Goal: Information Seeking & Learning: Understand process/instructions

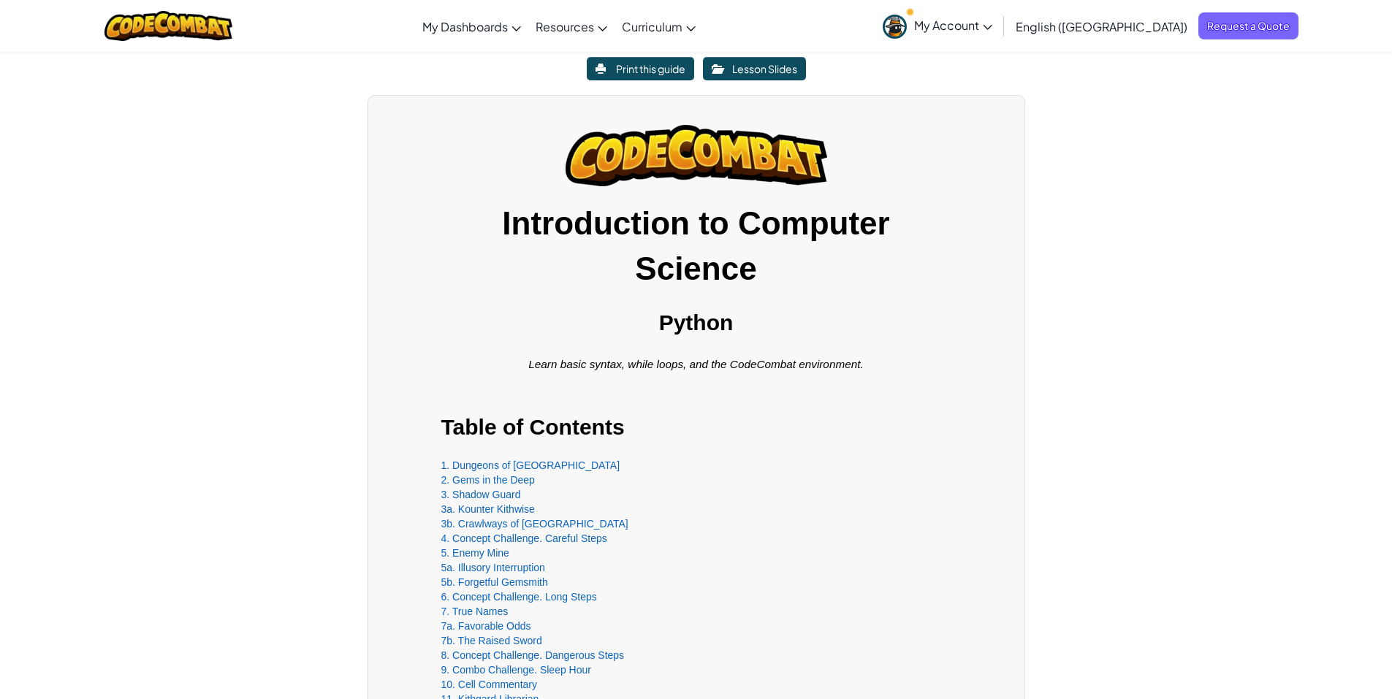
scroll to position [365, 0]
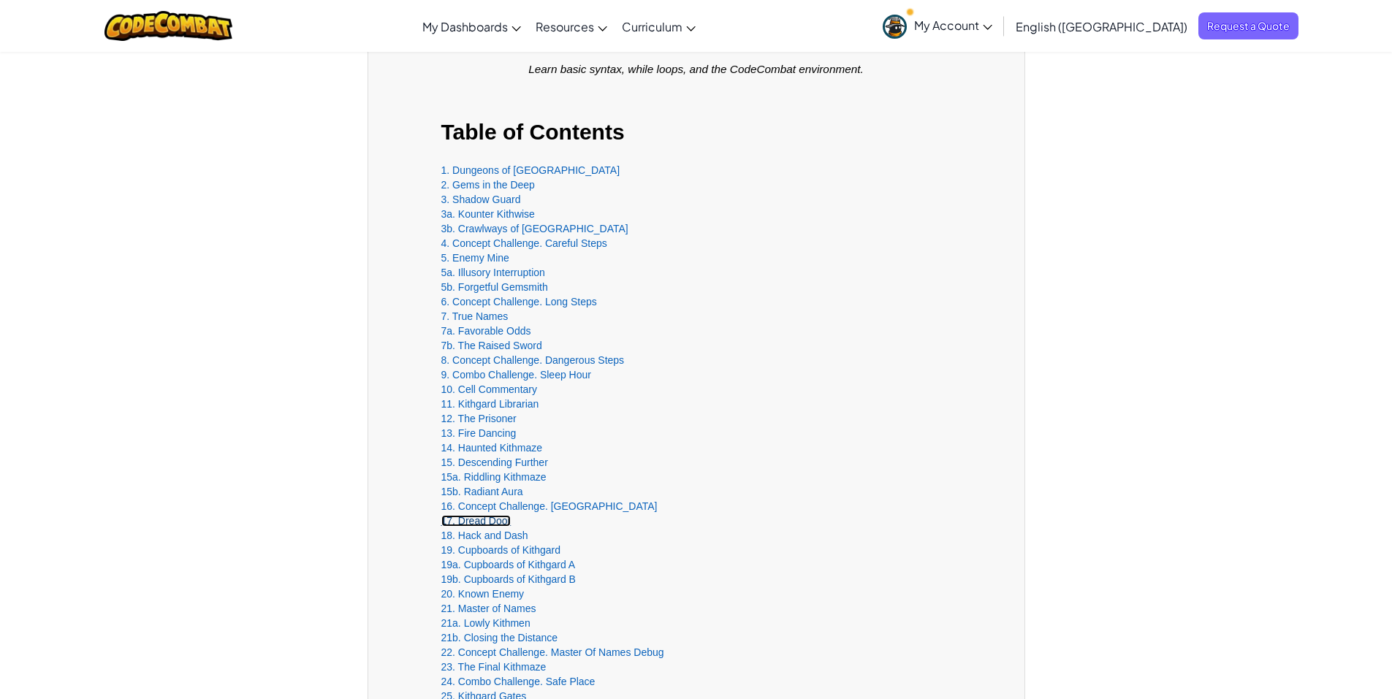
click at [483, 521] on link "17. Dread Door" at bounding box center [476, 521] width 70 height 12
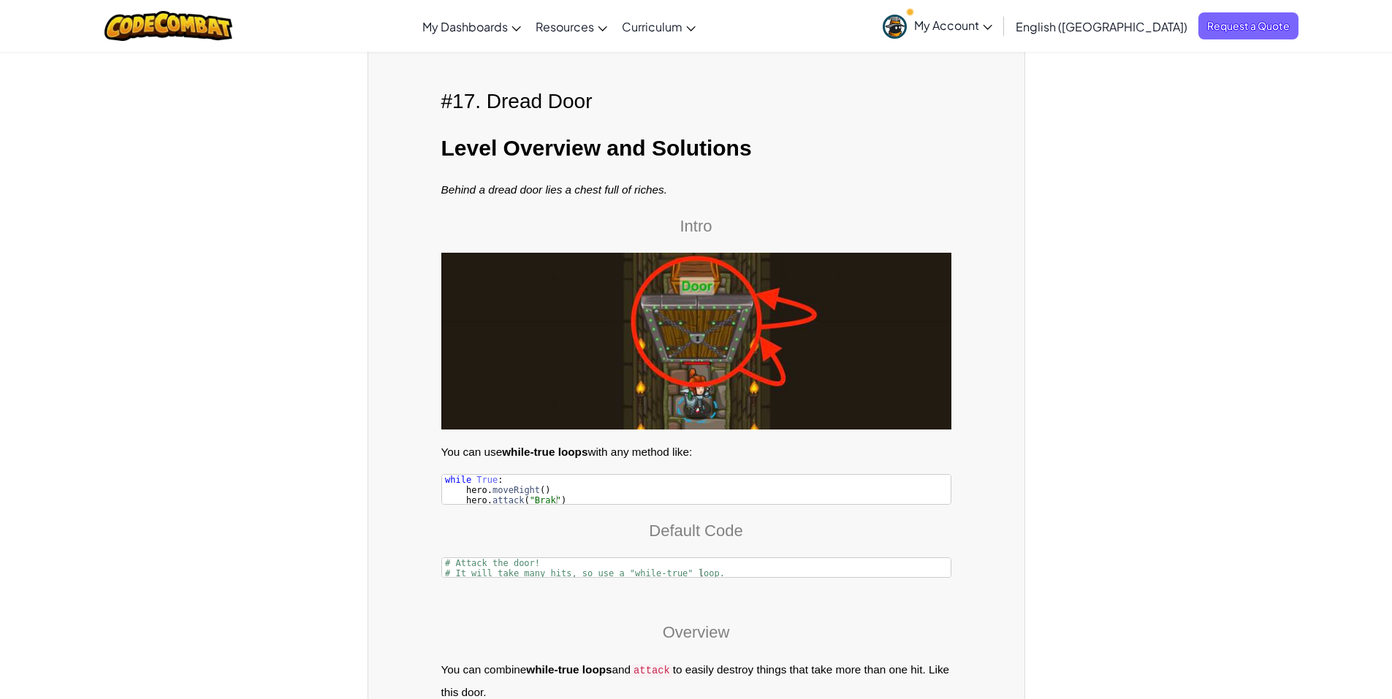
scroll to position [20906, 0]
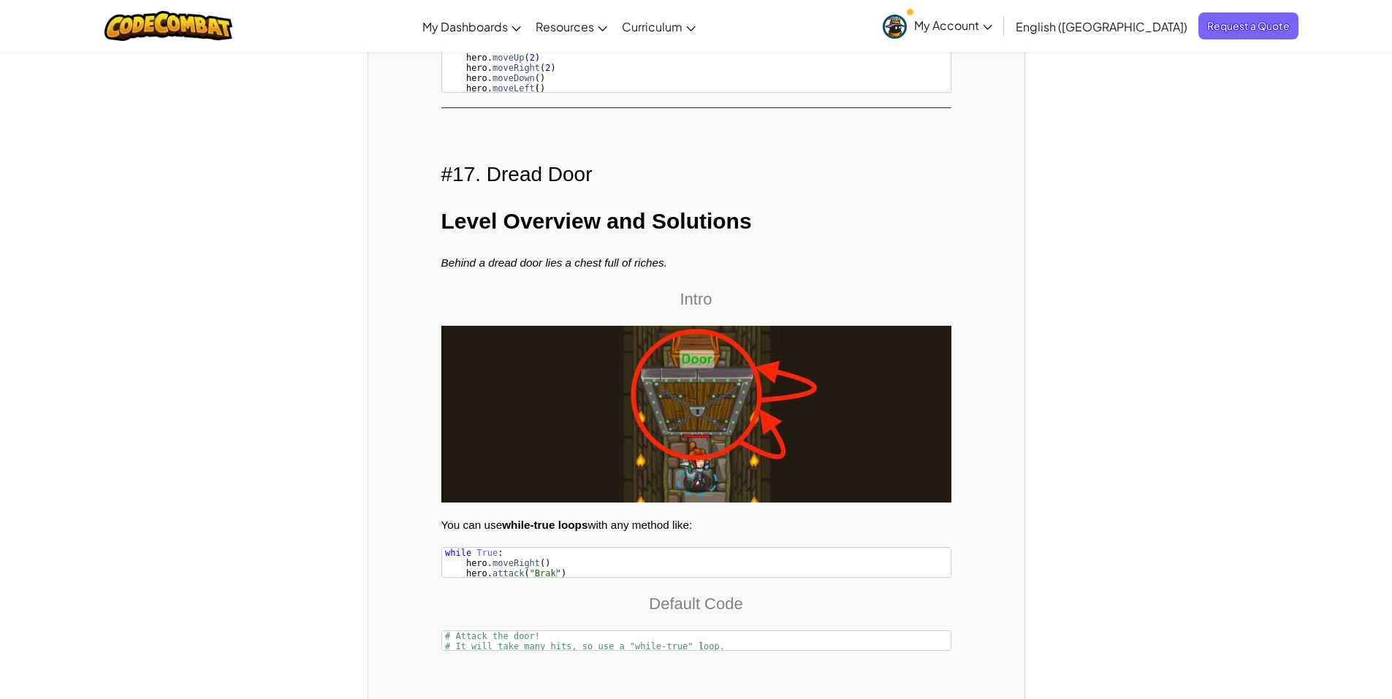
click at [613, 217] on h3 "Level Overview and Solutions" at bounding box center [696, 221] width 510 height 33
drag, startPoint x: 437, startPoint y: 158, endPoint x: 591, endPoint y: 155, distance: 153.5
copy h2 "#17. Dread Door"
click at [569, 393] on img at bounding box center [696, 414] width 510 height 176
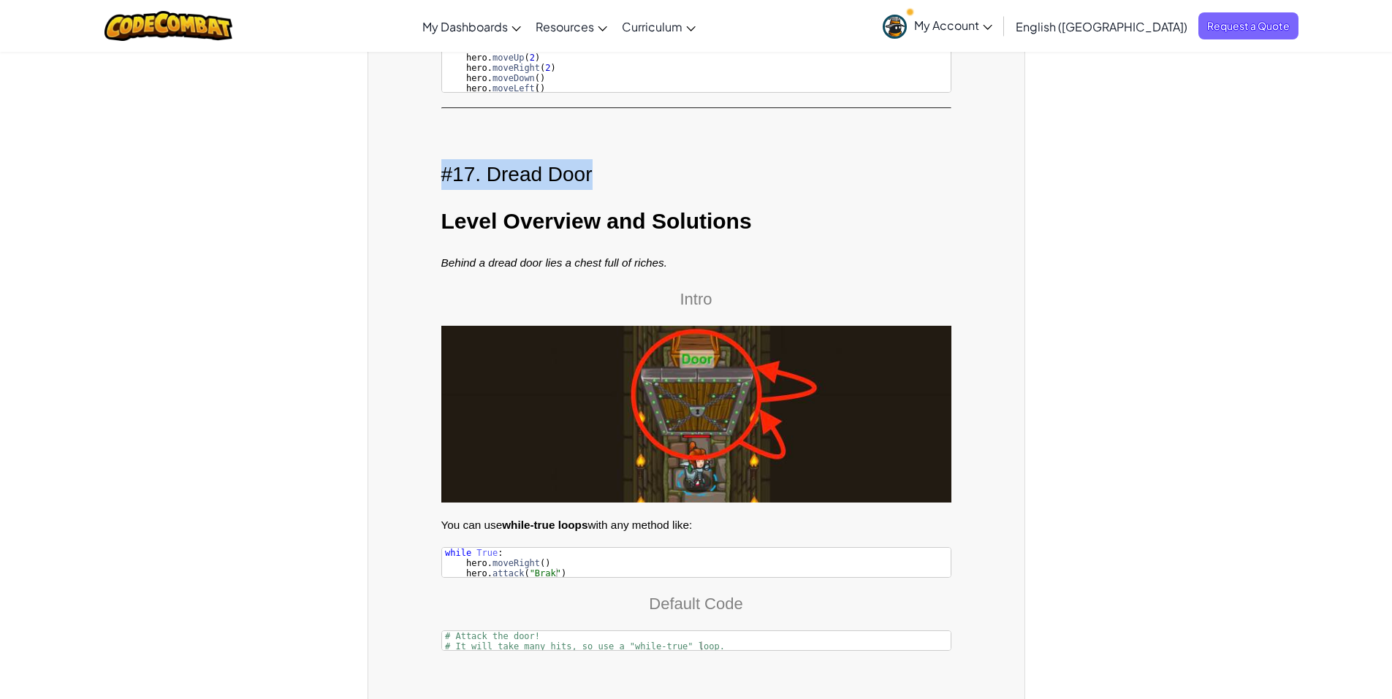
click at [559, 398] on img at bounding box center [696, 414] width 510 height 176
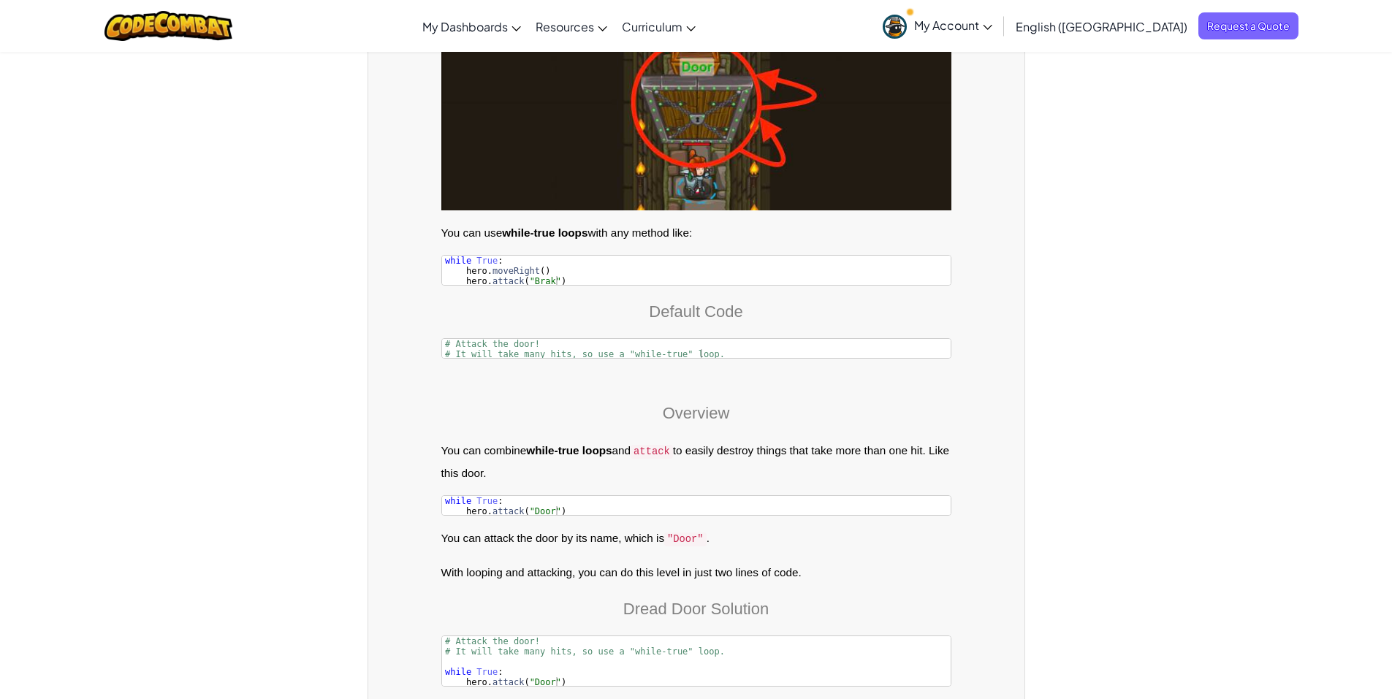
scroll to position [21272, 0]
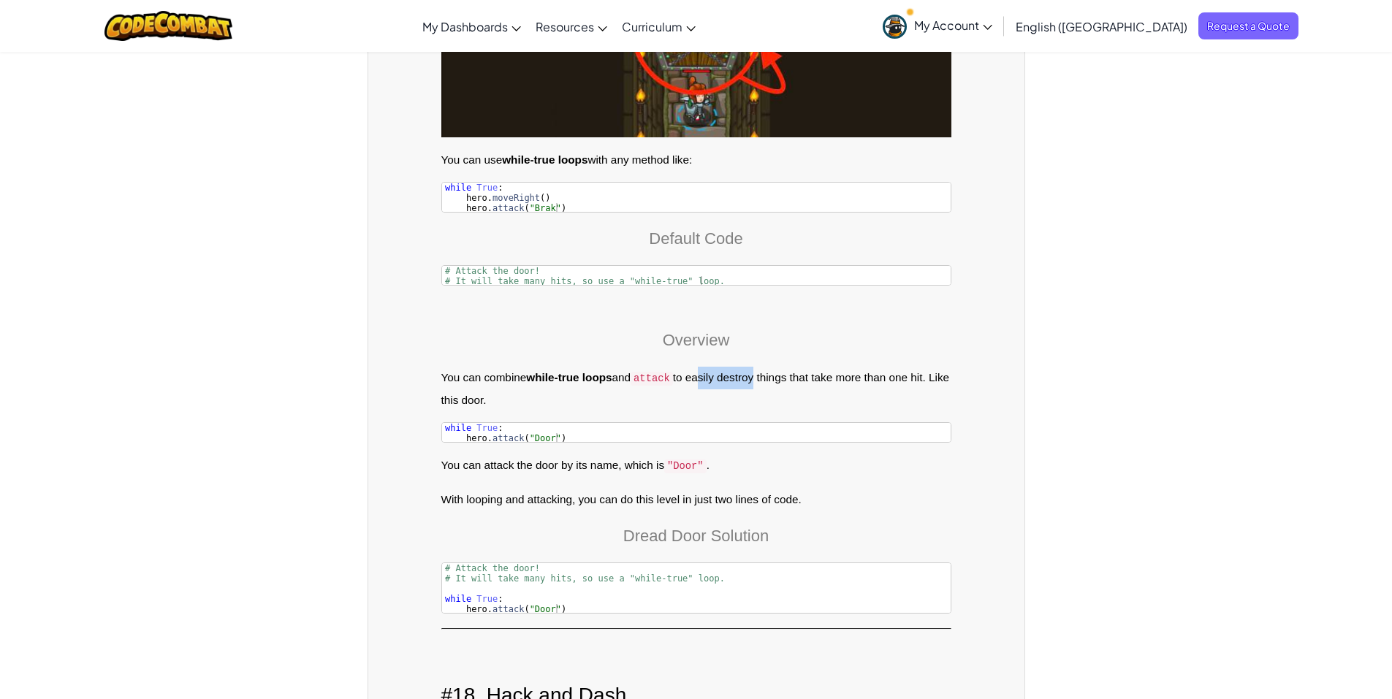
drag, startPoint x: 701, startPoint y: 368, endPoint x: 755, endPoint y: 367, distance: 54.1
click at [755, 367] on p "You can combine while-true loops and attack to easily destroy things that take …" at bounding box center [696, 389] width 510 height 44
click at [835, 367] on p "You can combine while-true loops and attack to easily destroy things that take …" at bounding box center [696, 389] width 510 height 44
drag, startPoint x: 481, startPoint y: 450, endPoint x: 719, endPoint y: 461, distance: 238.5
click at [719, 461] on p "You can attack the door by its name, which is "Door" ." at bounding box center [696, 466] width 510 height 23
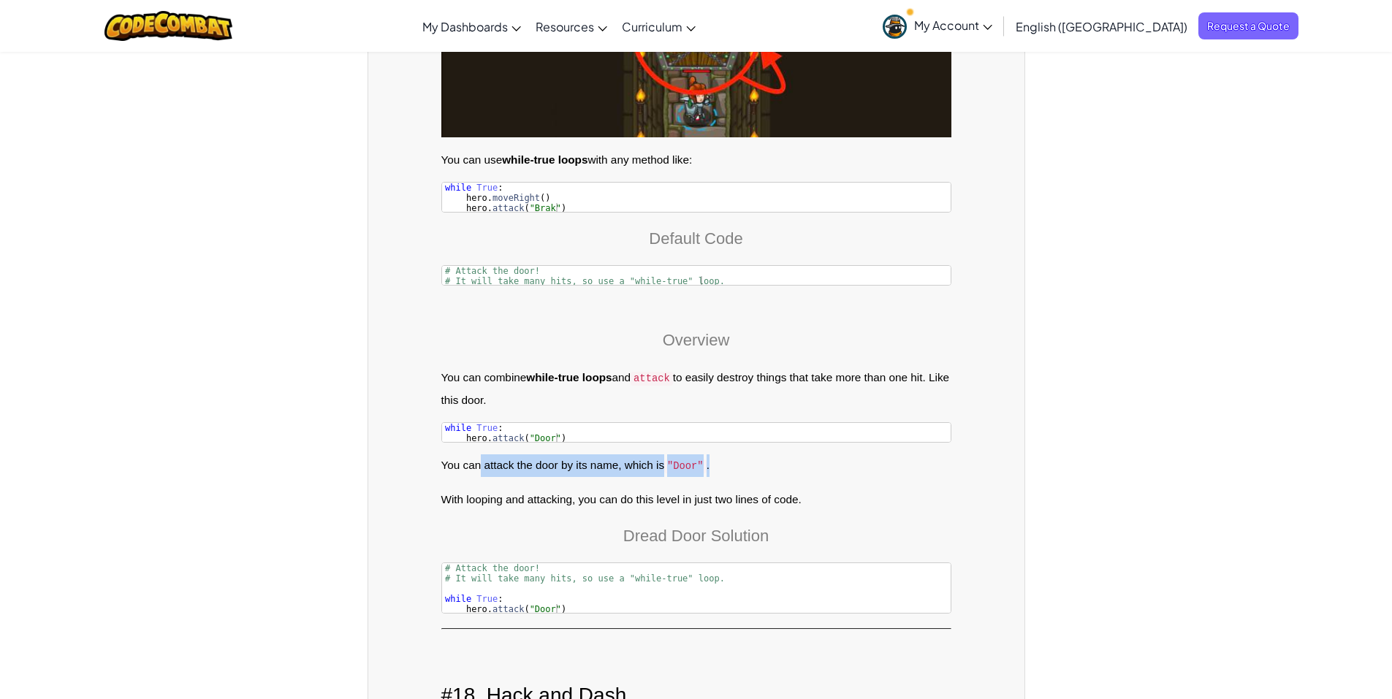
click at [844, 462] on p "You can attack the door by its name, which is "Door" ." at bounding box center [696, 466] width 510 height 23
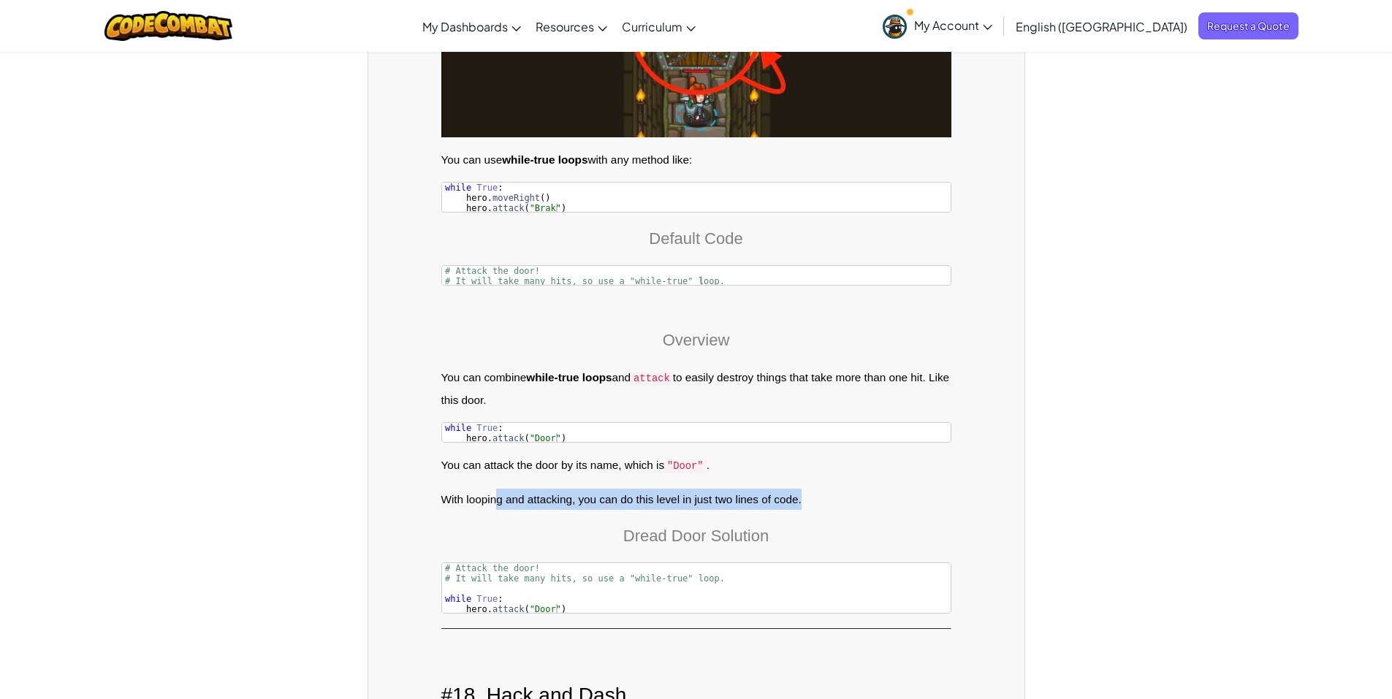
drag, startPoint x: 496, startPoint y: 484, endPoint x: 813, endPoint y: 492, distance: 316.6
click at [813, 492] on p "With looping and attacking, you can do this level in just two lines of code." at bounding box center [696, 499] width 510 height 21
click at [897, 489] on p "With looping and attacking, you can do this level in just two lines of code." at bounding box center [696, 499] width 510 height 21
drag, startPoint x: 443, startPoint y: 364, endPoint x: 453, endPoint y: 365, distance: 10.3
click at [453, 367] on p "You can combine while-true loops and attack to easily destroy things that take …" at bounding box center [696, 389] width 510 height 44
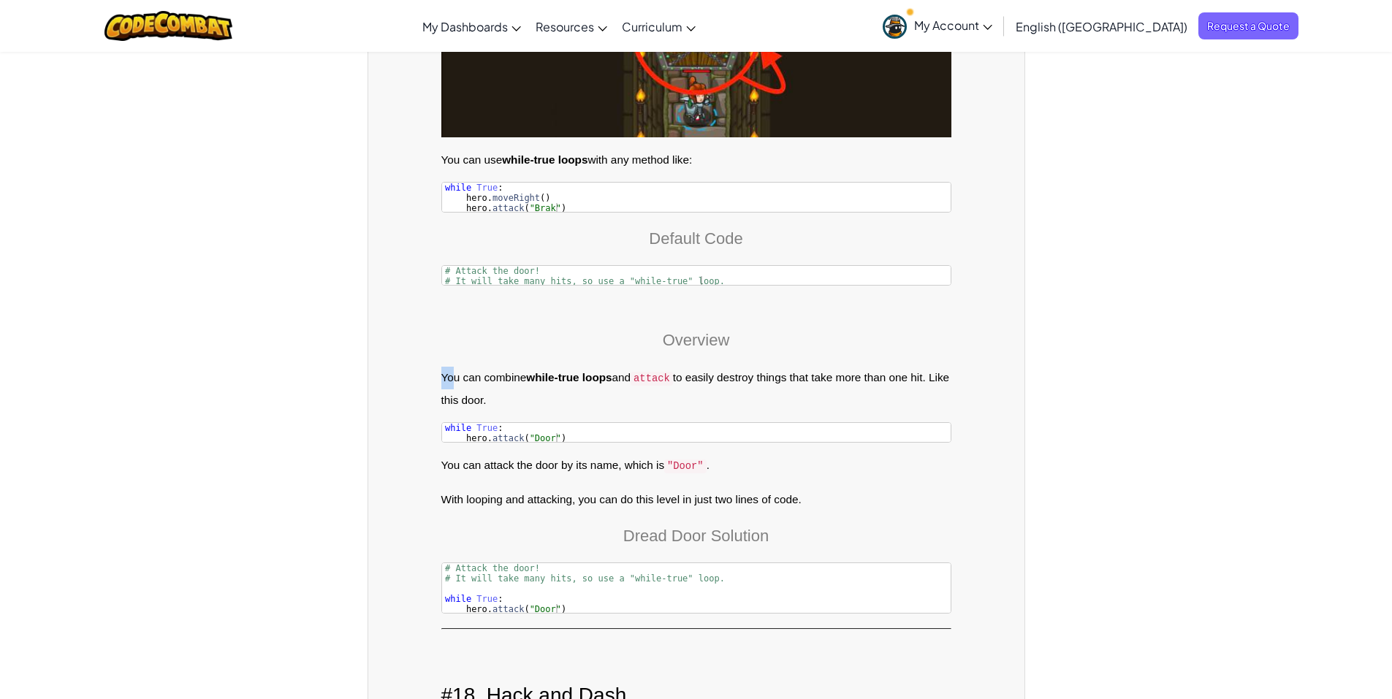
drag, startPoint x: 439, startPoint y: 143, endPoint x: 716, endPoint y: 150, distance: 277.8
copy p "You can use while-true loops with any method like:"
click at [504, 306] on div "Overview You can combine while-true loops and attack to easily destroy things t…" at bounding box center [696, 453] width 510 height 321
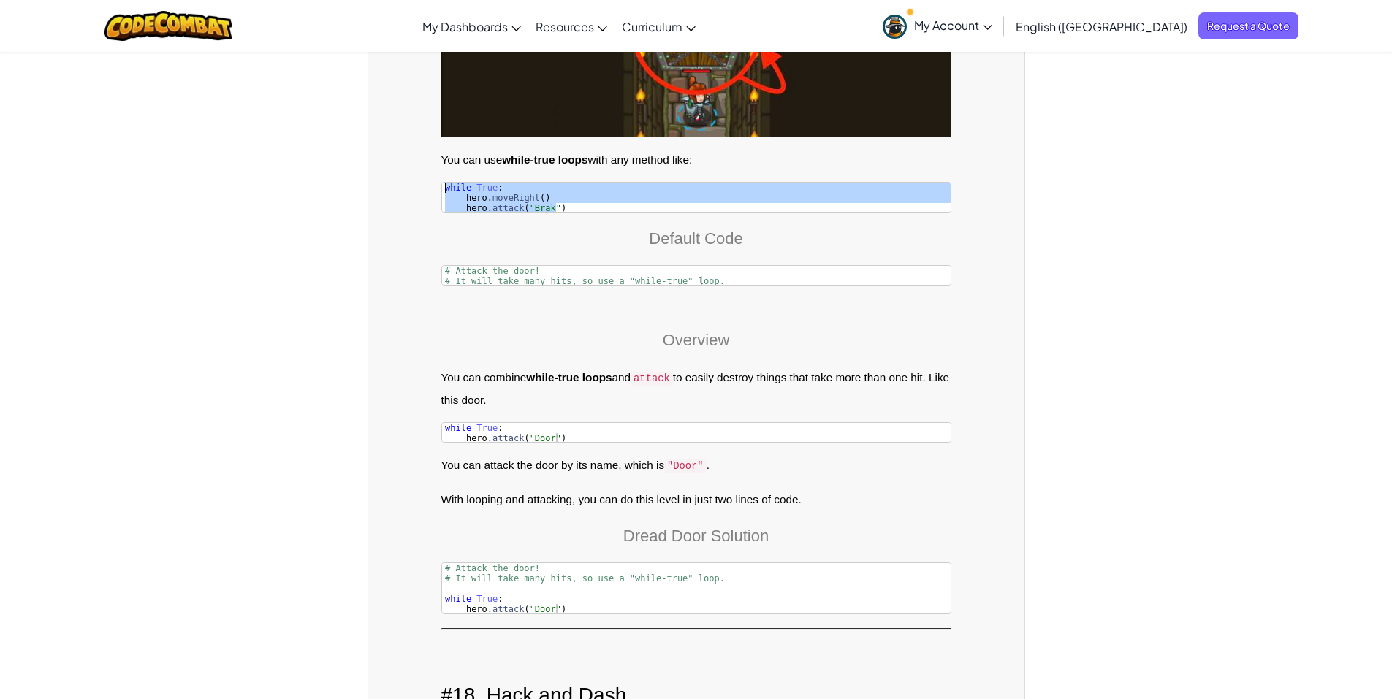
drag, startPoint x: 566, startPoint y: 194, endPoint x: 444, endPoint y: 172, distance: 124.7
click at [444, 183] on div "while True : hero . moveRight ( ) hero . attack ( "Brak" )" at bounding box center [696, 208] width 509 height 51
type textarea "while True: hero.moveRight()"
type textarea "# Attack the door!"
click at [558, 266] on div "# Attack the door! # It will take many hits, so use a "while-true" loop." at bounding box center [696, 286] width 509 height 41
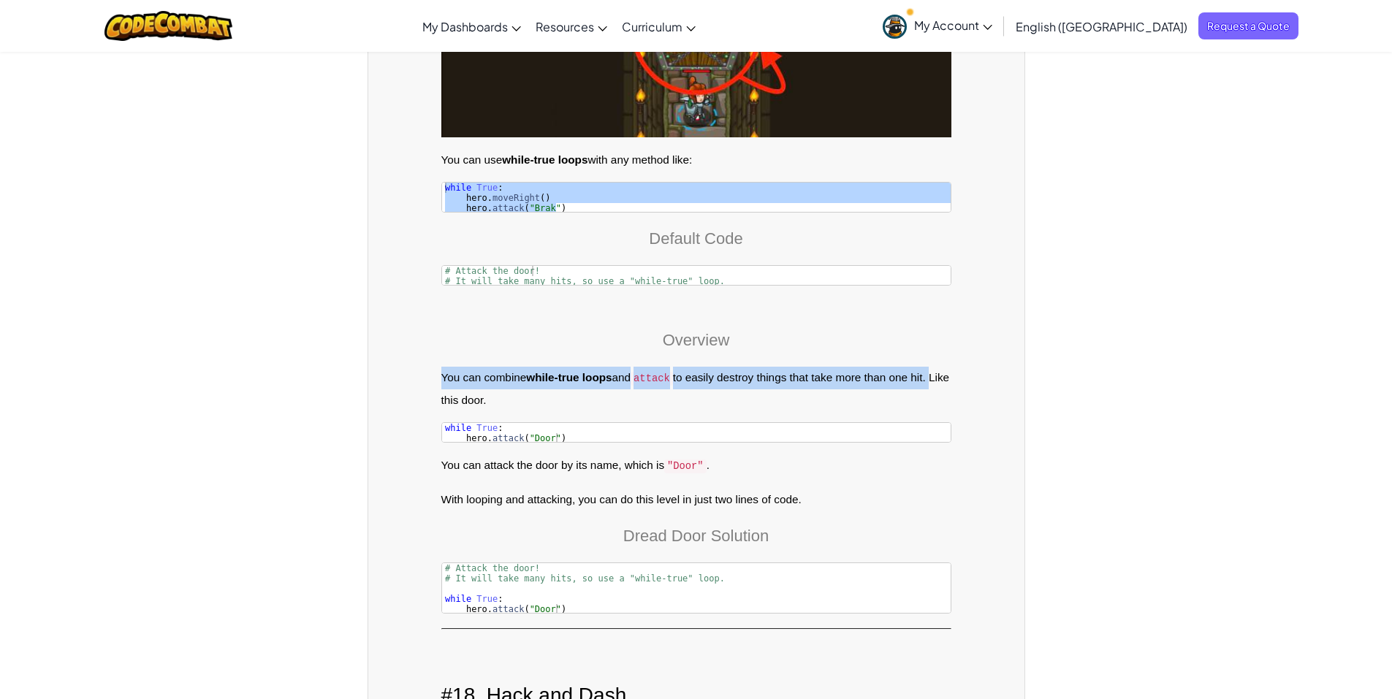
drag, startPoint x: 440, startPoint y: 368, endPoint x: 944, endPoint y: 360, distance: 504.4
copy p "You can combine while-true loops and attack to easily destroy things that take …"
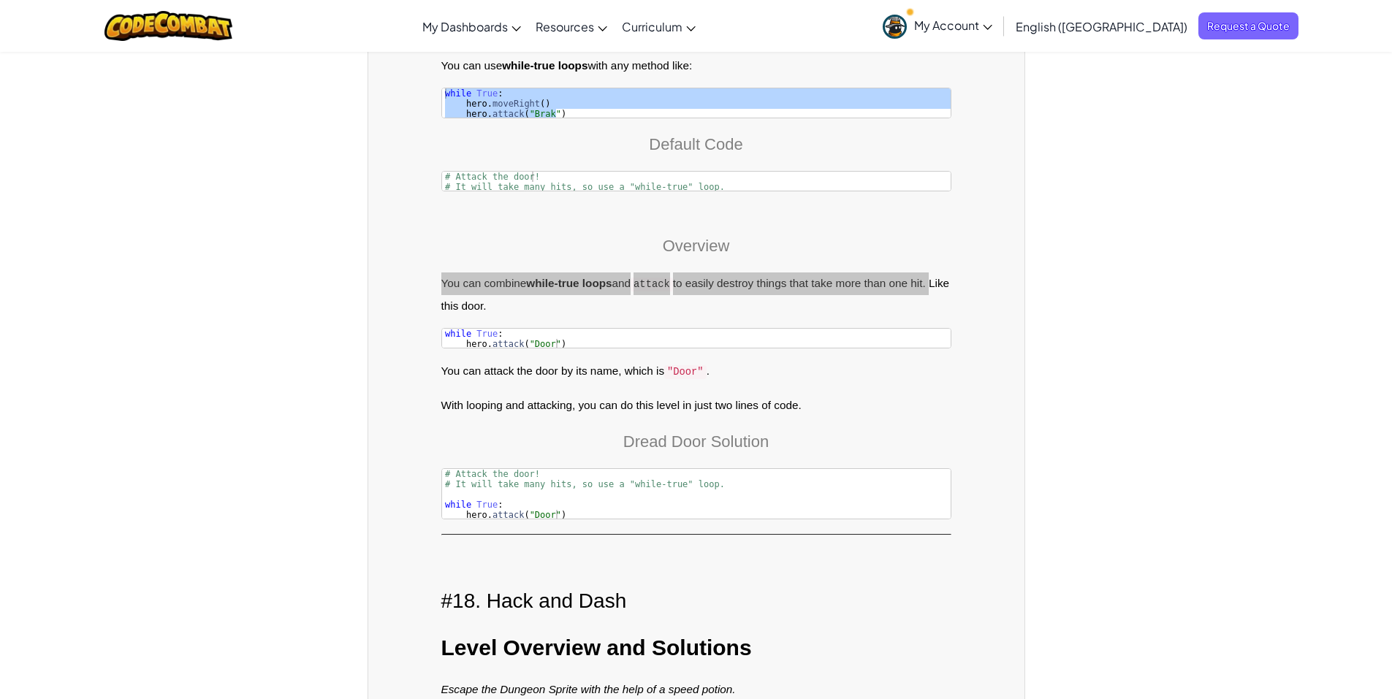
scroll to position [21564, 0]
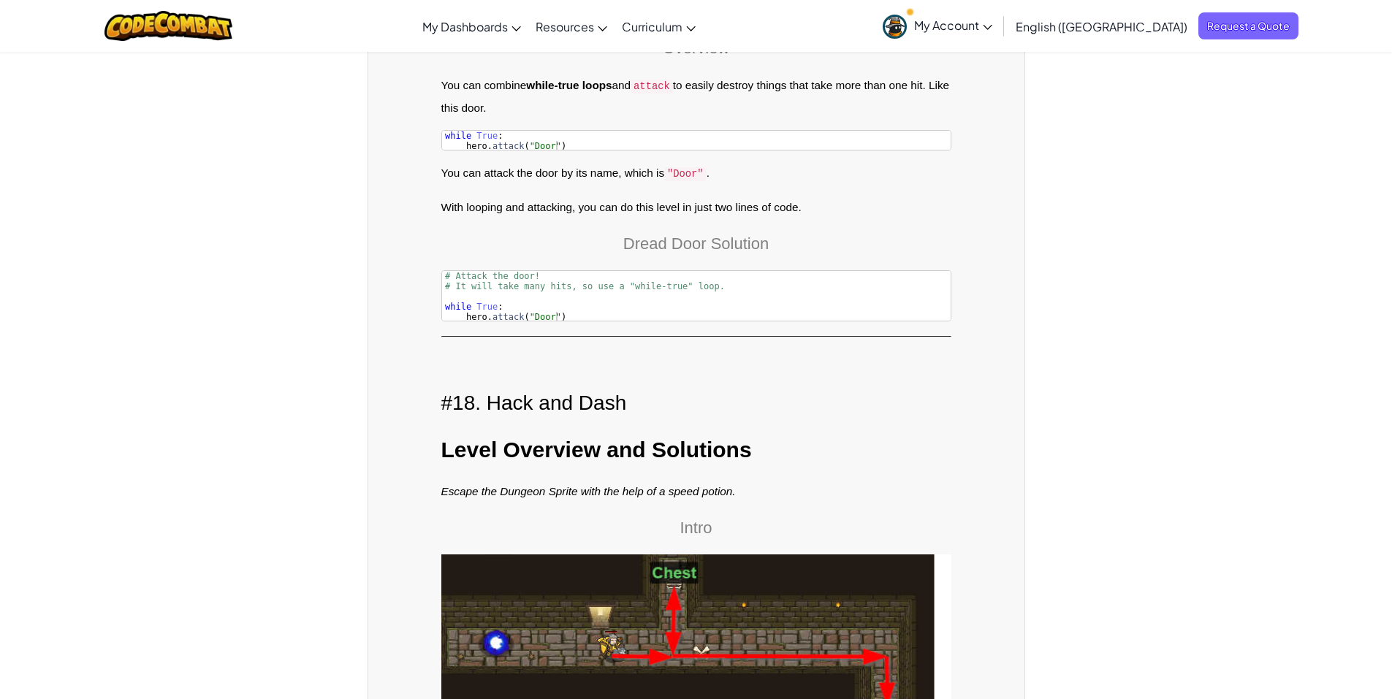
click at [517, 396] on h2 "#18. Hack and Dash" at bounding box center [696, 403] width 510 height 31
drag, startPoint x: 634, startPoint y: 390, endPoint x: 439, endPoint y: 384, distance: 195.2
copy h2 "#18. Hack and Dash"
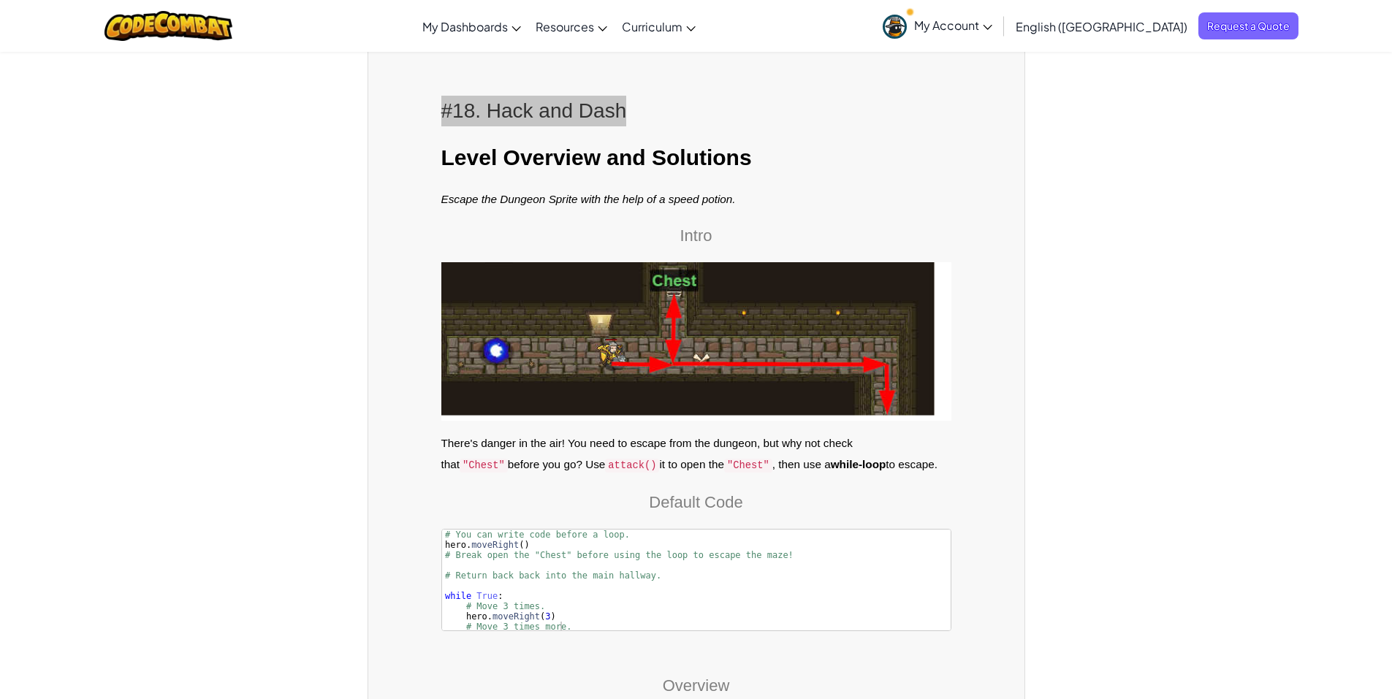
scroll to position [21929, 0]
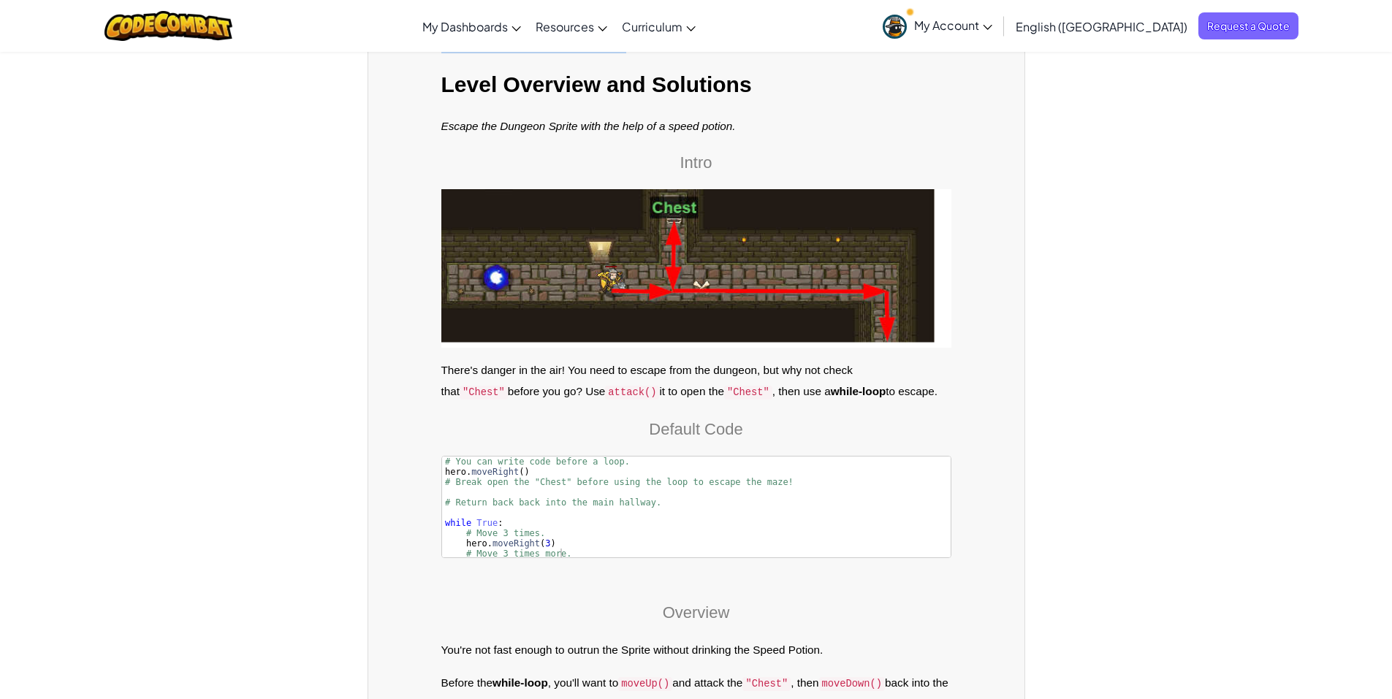
drag, startPoint x: 437, startPoint y: 353, endPoint x: 891, endPoint y: 377, distance: 454.5
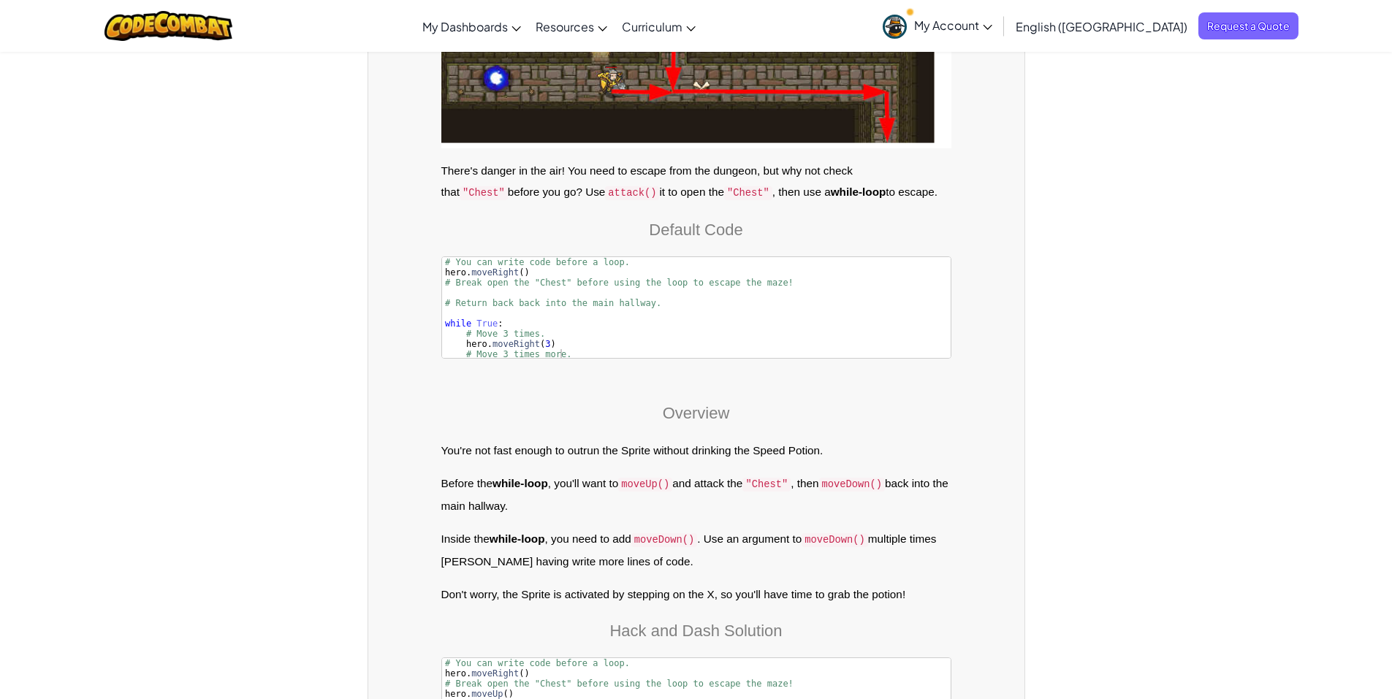
scroll to position [22149, 0]
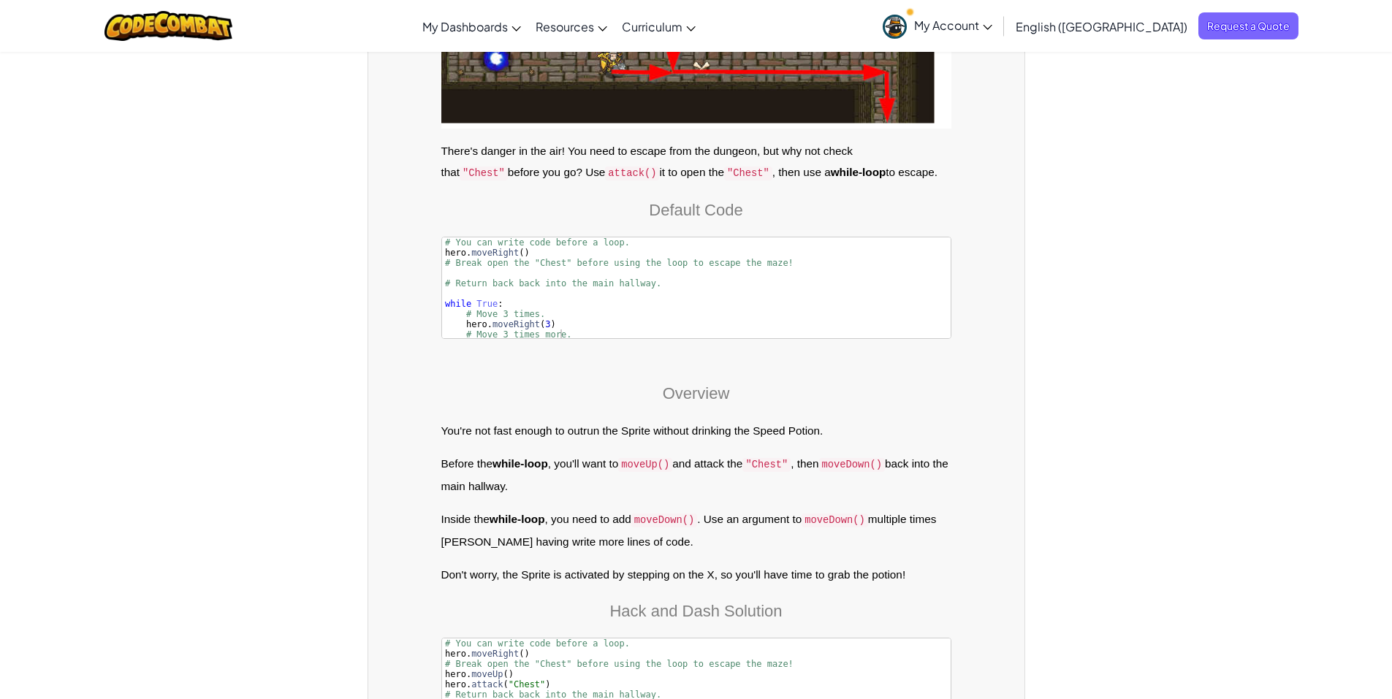
click at [898, 489] on div "Overview You're not fast enough to outrun the Sprite without drinking the Speed…" at bounding box center [696, 553] width 510 height 414
click at [617, 405] on div "Overview You're not fast enough to outrun the Sprite without drinking the Speed…" at bounding box center [696, 553] width 510 height 414
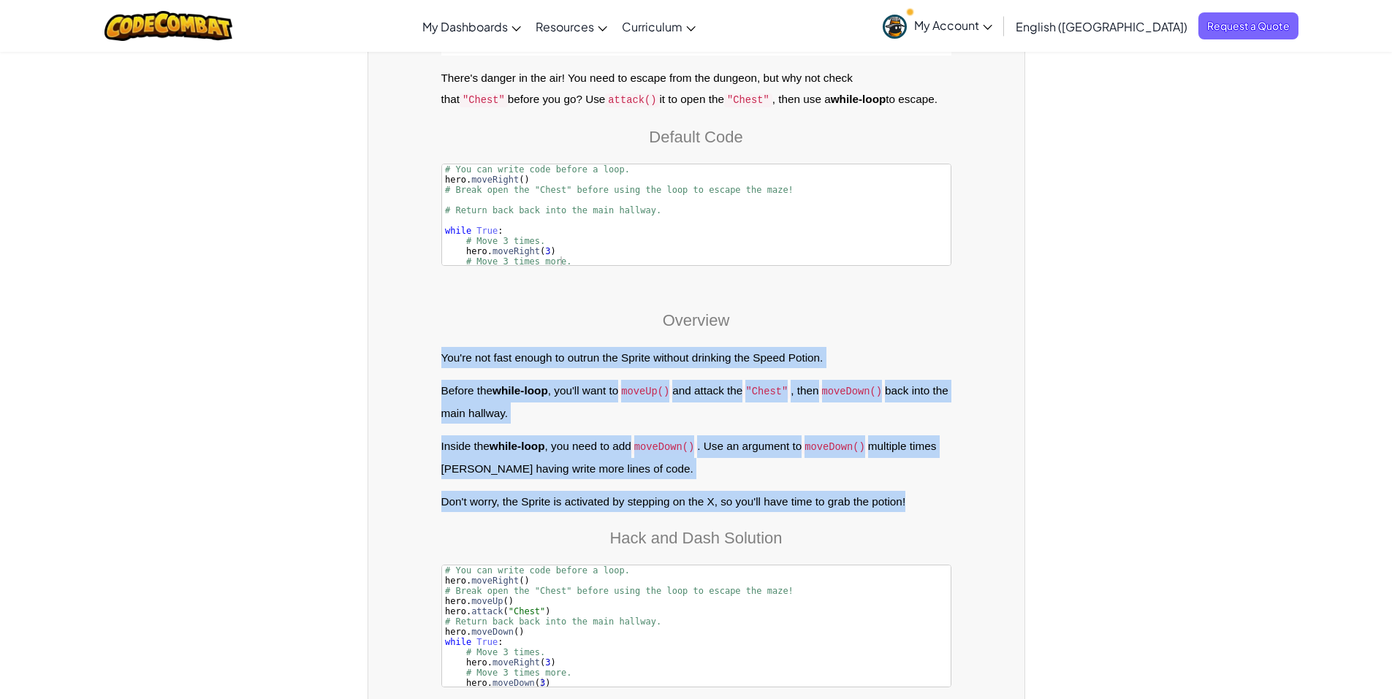
drag, startPoint x: 442, startPoint y: 343, endPoint x: 918, endPoint y: 483, distance: 496.1
click at [918, 483] on div "Overview You're not fast enough to outrun the Sprite without drinking the Speed…" at bounding box center [696, 480] width 510 height 414
copy div "You're not fast enough to outrun the Sprite without drinking the Speed Potion. …"
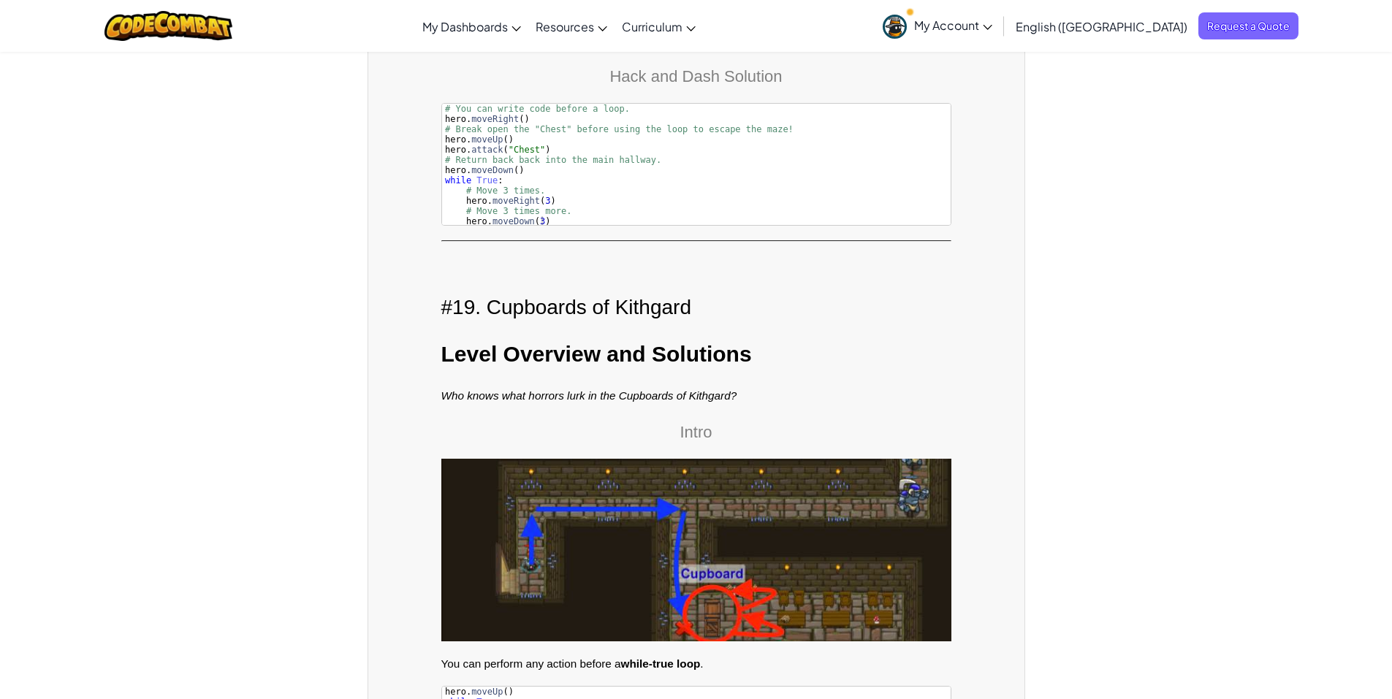
scroll to position [22733, 0]
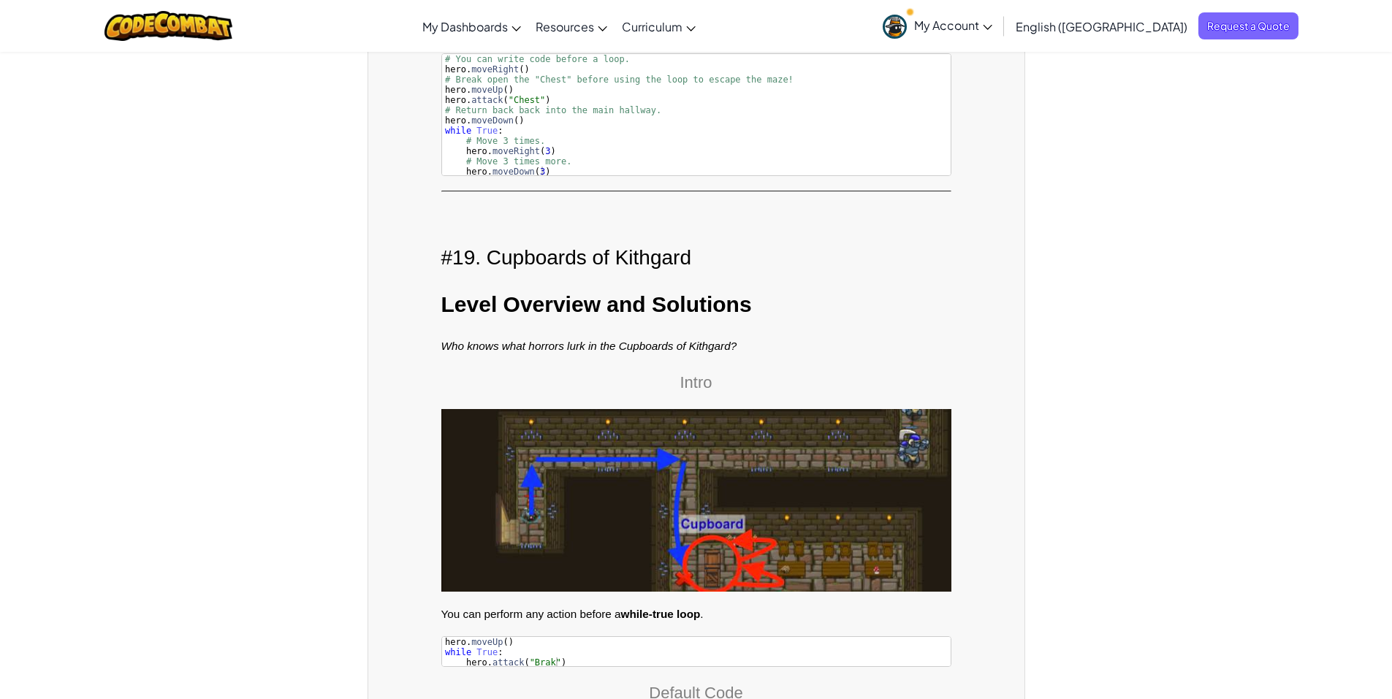
click at [471, 249] on h2 "#19. Cupboards of Kithgard" at bounding box center [696, 258] width 510 height 31
drag, startPoint x: 698, startPoint y: 244, endPoint x: 427, endPoint y: 241, distance: 271.2
copy h2 "#19. Cupboards of Kithgard"
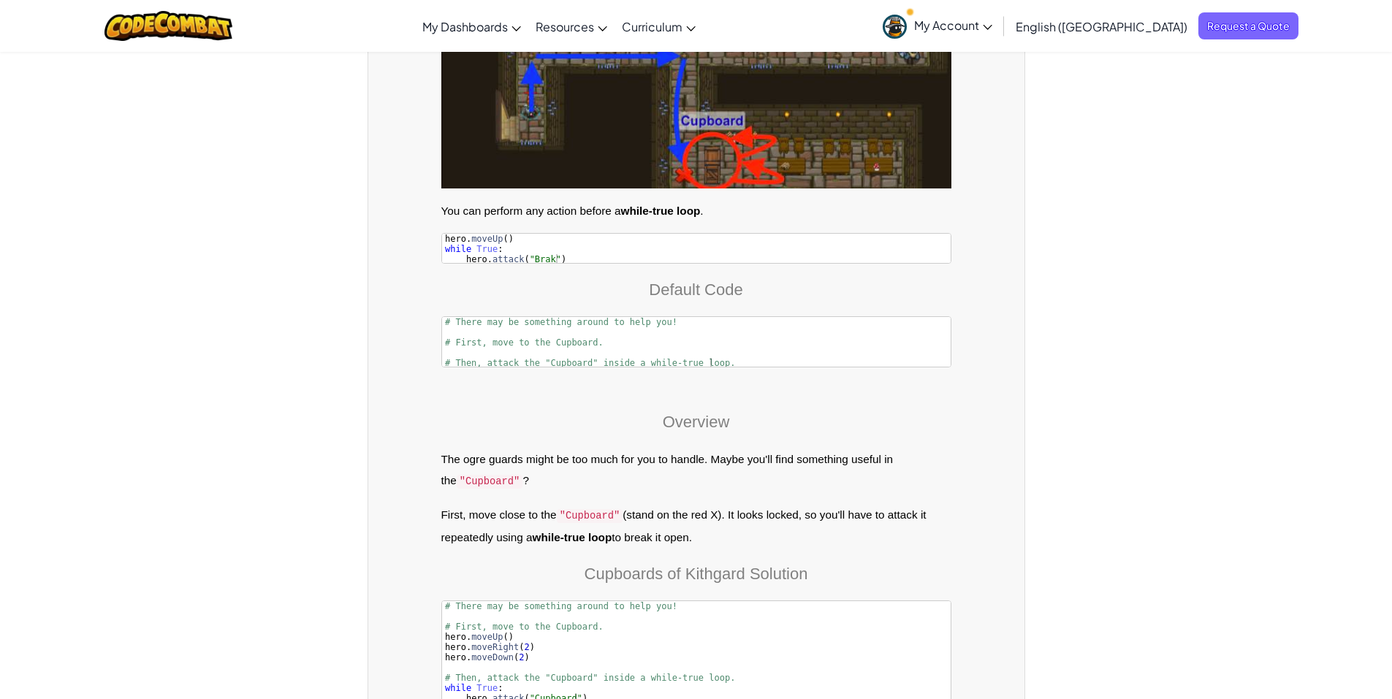
scroll to position [23172, 0]
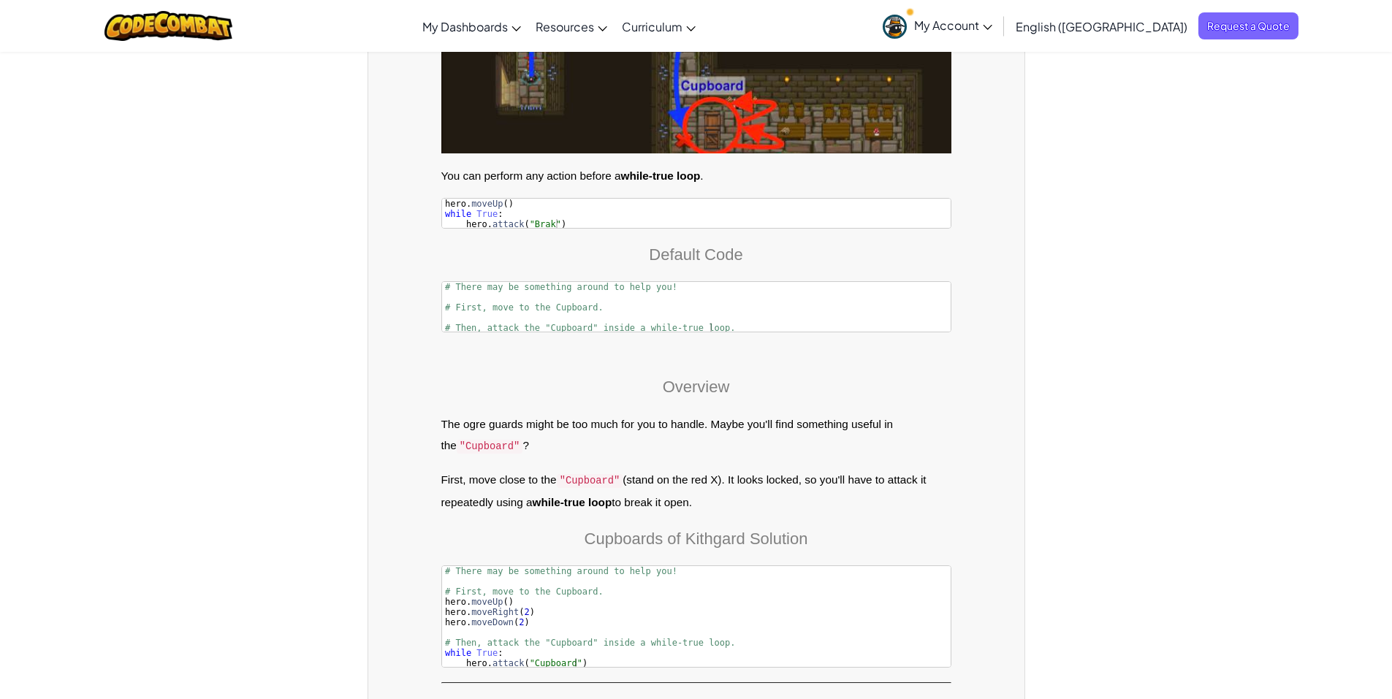
drag, startPoint x: 441, startPoint y: 406, endPoint x: 713, endPoint y: 487, distance: 283.0
click at [713, 487] on div "Overview The ogre guards might be too much for you to handle. Maybe you'll find…" at bounding box center [696, 504] width 510 height 328
copy div "The ogre guards might be too much for you to handle. Maybe you'll find somethin…"
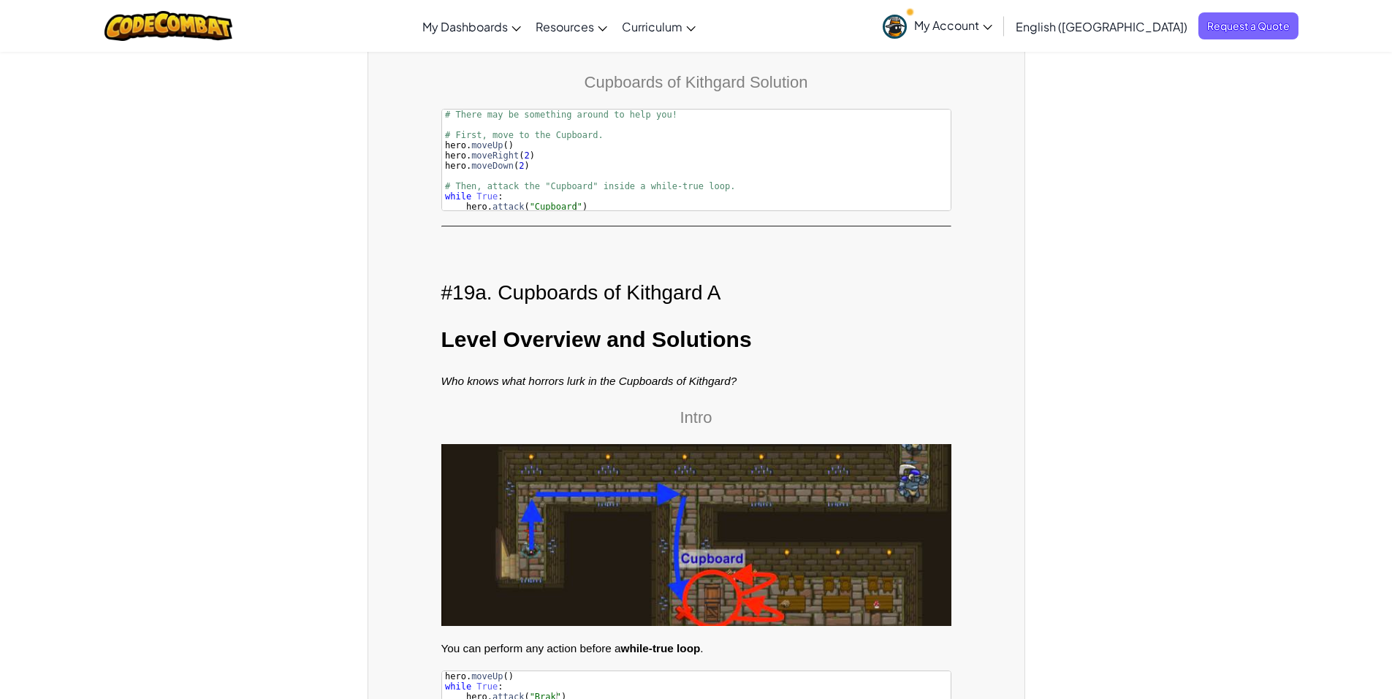
scroll to position [23684, 0]
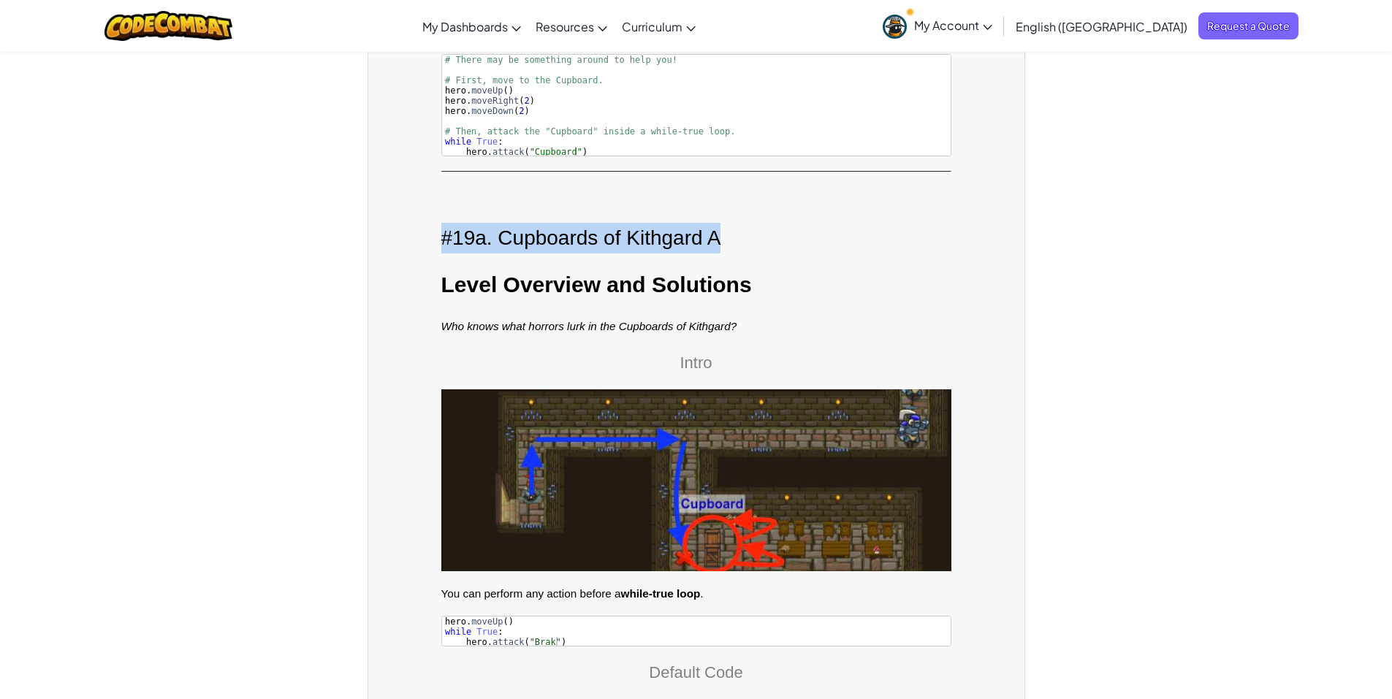
drag, startPoint x: 727, startPoint y: 214, endPoint x: 422, endPoint y: 222, distance: 304.9
copy h2 "#19a. Cupboards of Kithgard A"
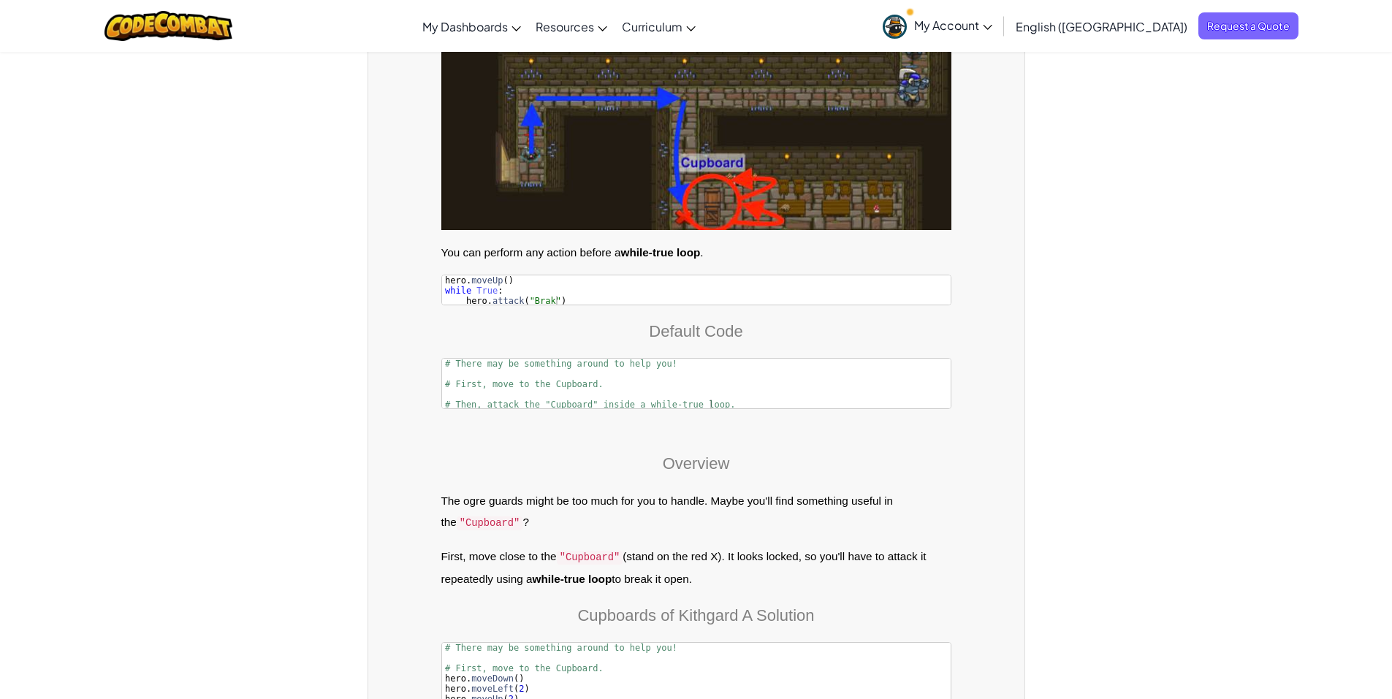
scroll to position [24049, 0]
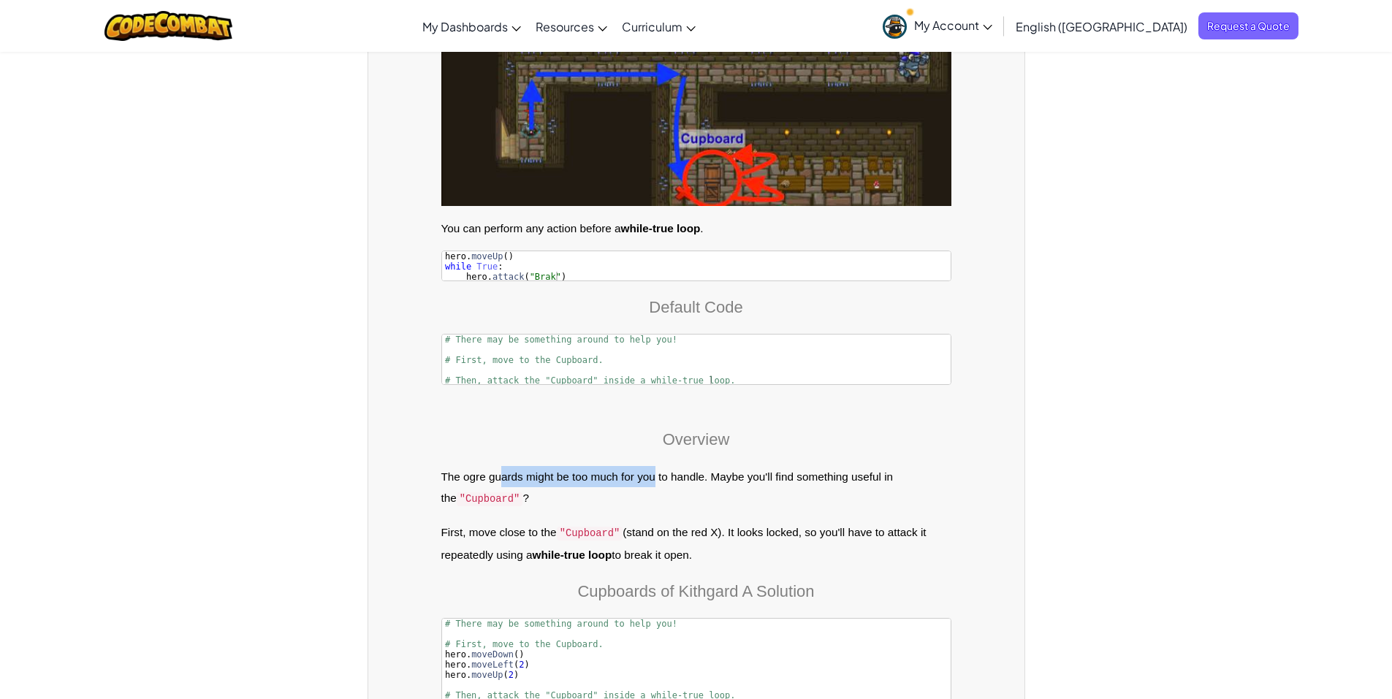
drag, startPoint x: 501, startPoint y: 453, endPoint x: 656, endPoint y: 468, distance: 155.6
click at [656, 468] on p "The ogre guards might be too much for you to handle. Maybe you'll find somethin…" at bounding box center [696, 488] width 510 height 44
click at [745, 466] on p "The ogre guards might be too much for you to handle. Maybe you'll find somethin…" at bounding box center [696, 488] width 510 height 44
drag, startPoint x: 560, startPoint y: 520, endPoint x: 643, endPoint y: 516, distance: 83.4
click at [643, 522] on p "First, move close to the "Cupboard" (stand on the red X). It looks locked, so y…" at bounding box center [696, 544] width 510 height 44
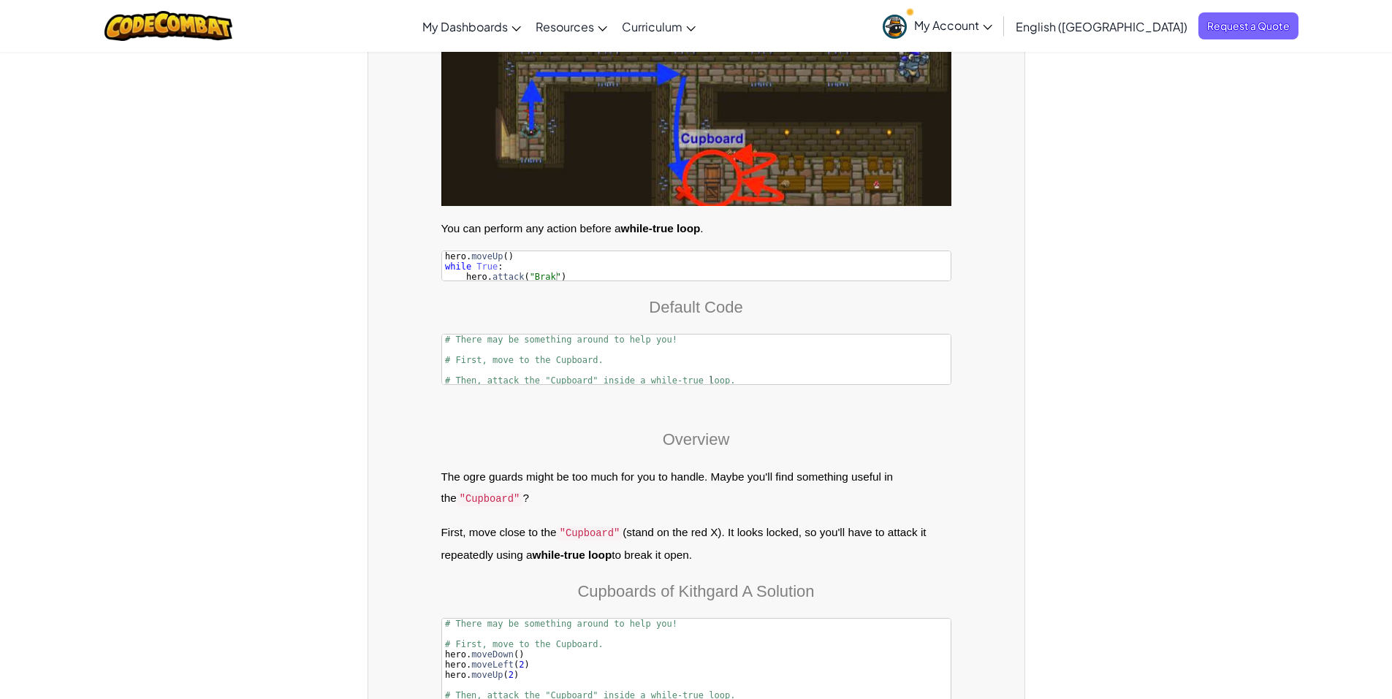
click at [778, 501] on div "Overview The ogre guards might be too much for you to handle. Maybe you'll find…" at bounding box center [696, 556] width 510 height 328
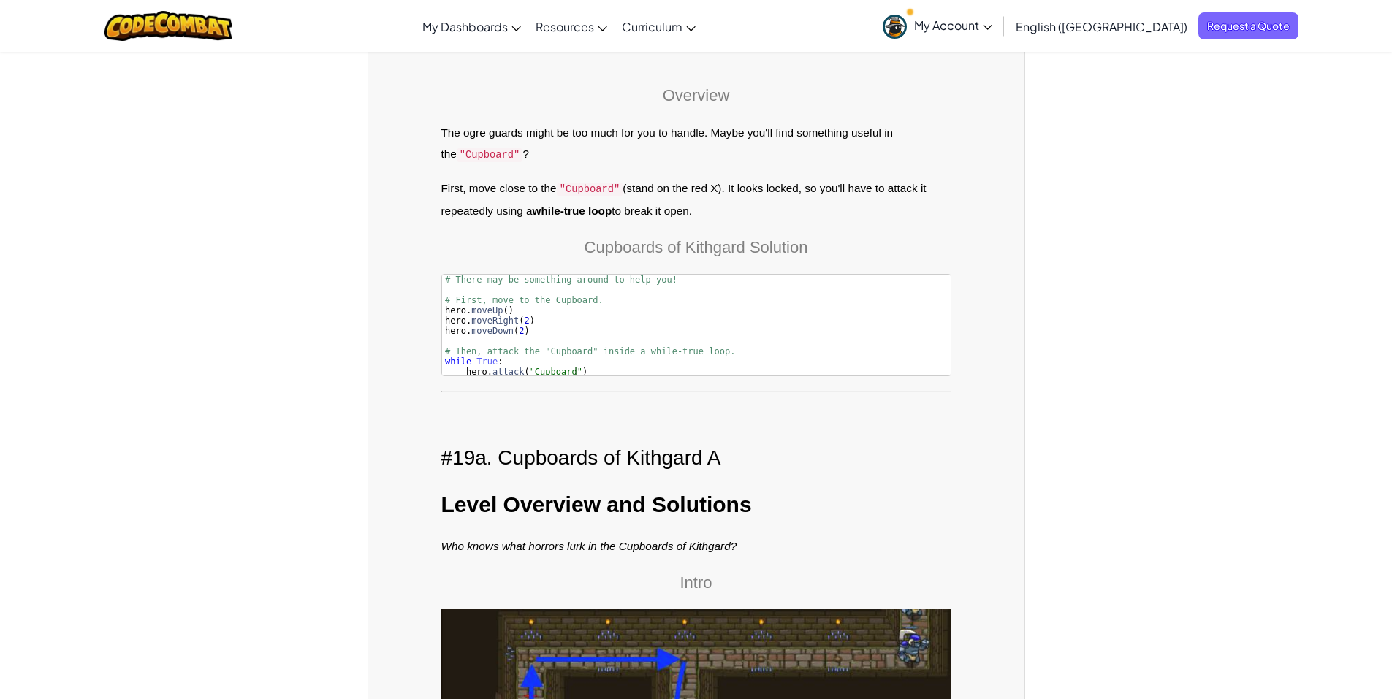
scroll to position [23464, 0]
drag, startPoint x: 604, startPoint y: 439, endPoint x: 626, endPoint y: 439, distance: 21.9
click at [626, 442] on h2 "#19a. Cupboards of Kithgard A" at bounding box center [696, 457] width 510 height 31
click at [765, 442] on h2 "#19a. Cupboards of Kithgard A" at bounding box center [696, 457] width 510 height 31
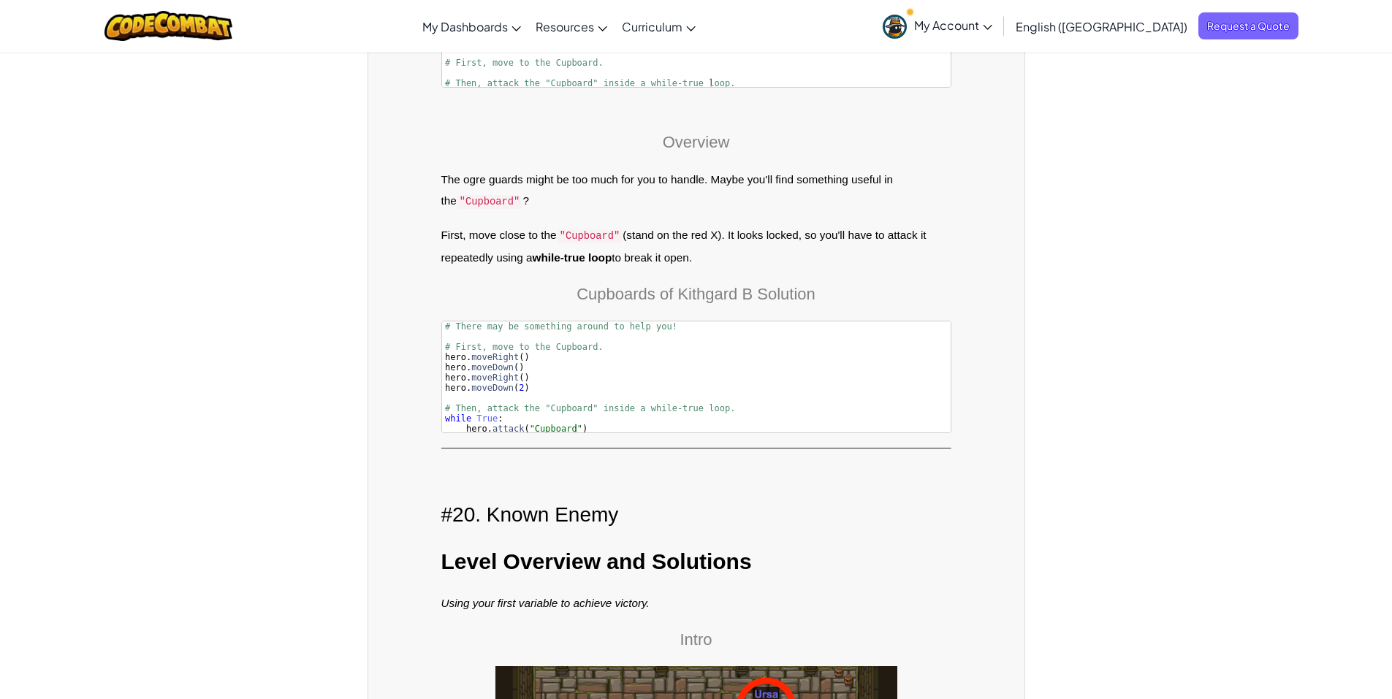
scroll to position [25511, 0]
